Goal: Find contact information: Find contact information

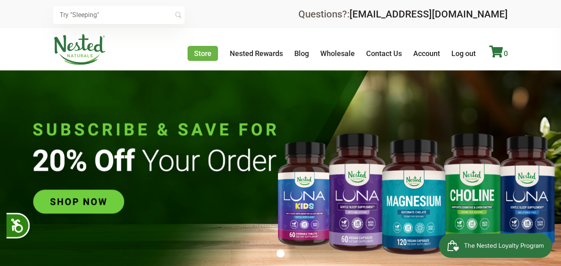
click at [494, 49] on icon at bounding box center [496, 51] width 14 height 12
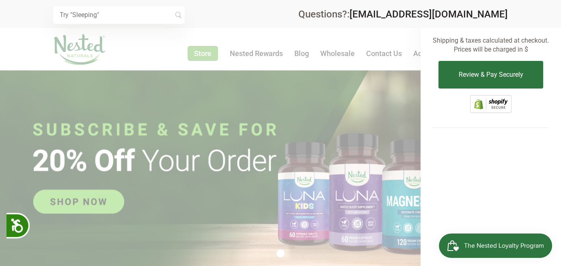
scroll to position [0, 142]
click at [375, 36] on div at bounding box center [280, 133] width 561 height 266
click at [407, 29] on div at bounding box center [280, 133] width 561 height 266
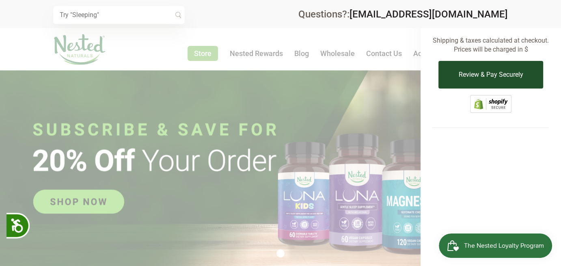
drag, startPoint x: 530, startPoint y: 37, endPoint x: 500, endPoint y: 73, distance: 46.4
click at [530, 42] on p "Shipping & taxes calculated at checkout. Prices will be charged in $" at bounding box center [490, 45] width 116 height 18
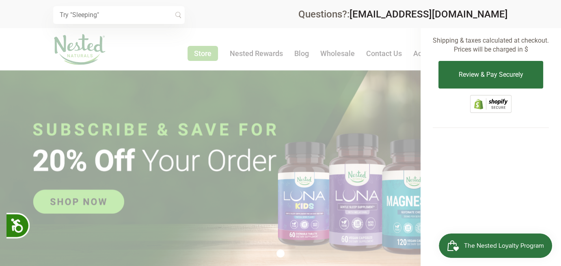
drag, startPoint x: 394, startPoint y: 123, endPoint x: 365, endPoint y: 114, distance: 30.1
click at [390, 122] on div at bounding box center [280, 133] width 561 height 266
click at [328, 77] on div at bounding box center [280, 133] width 561 height 266
click at [271, 21] on div "× Recommended Products Previous 150 4.9 [PERSON_NAME] Gentle Sleep Supplement $…" at bounding box center [280, 15] width 454 height 18
drag, startPoint x: 275, startPoint y: 20, endPoint x: 281, endPoint y: 19, distance: 5.8
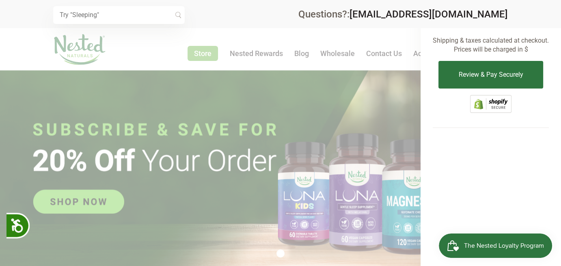
click at [277, 20] on div "× Recommended Products Previous 150 4.9 [PERSON_NAME] Gentle Sleep Supplement $…" at bounding box center [280, 15] width 454 height 18
click at [423, 10] on link "[EMAIL_ADDRESS][DOMAIN_NAME]" at bounding box center [428, 14] width 158 height 11
click at [349, 17] on div "Questions?: [EMAIL_ADDRESS][DOMAIN_NAME]" at bounding box center [402, 14] width 209 height 10
